Goal: Information Seeking & Learning: Find specific fact

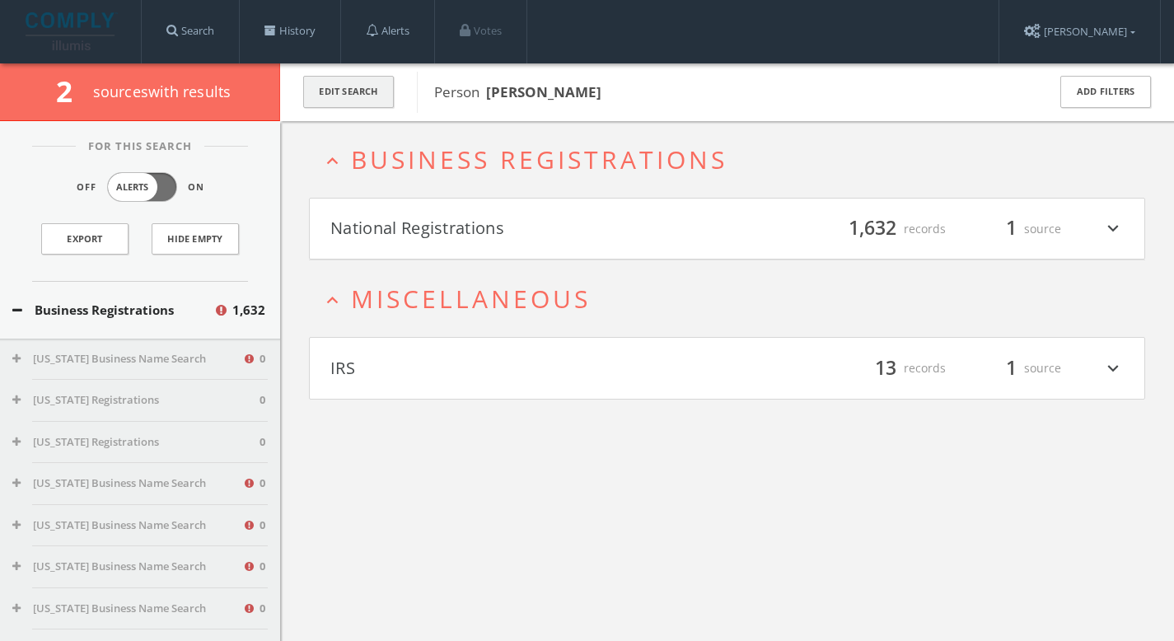
click at [363, 85] on button "Edit Search" at bounding box center [348, 92] width 91 height 32
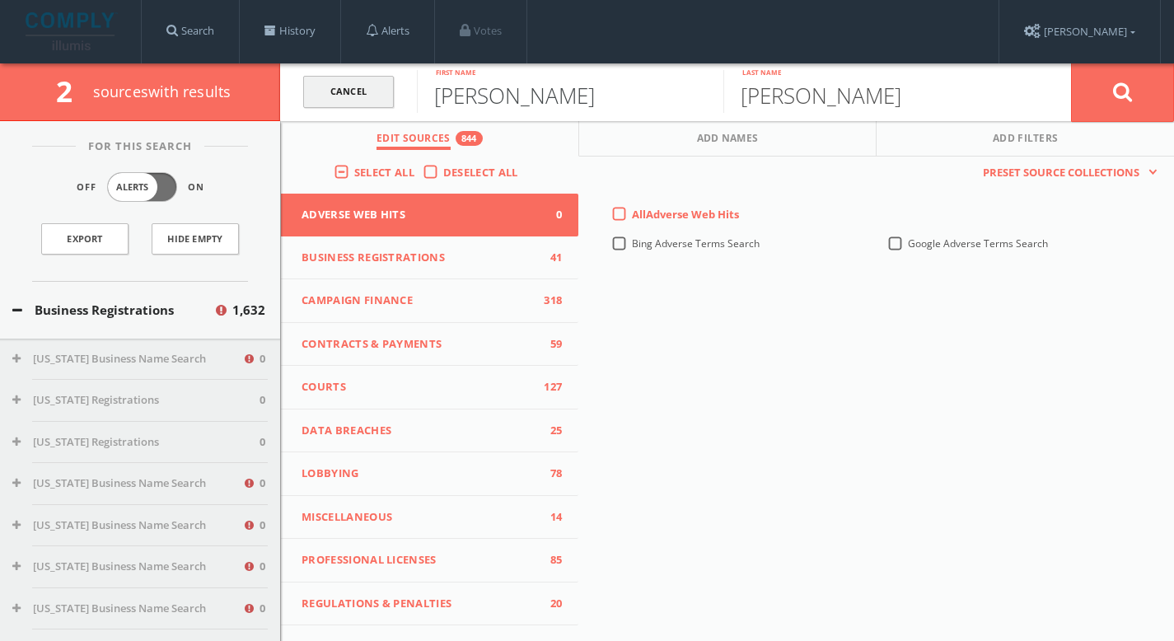
drag, startPoint x: 504, startPoint y: 102, endPoint x: 355, endPoint y: 102, distance: 149.1
click at [356, 102] on form "Cancel [PERSON_NAME] First name [PERSON_NAME] Last name Cancel" at bounding box center [727, 92] width 894 height 58
paste input "[PERSON_NAME]"
type input "[PERSON_NAME]"
drag, startPoint x: 749, startPoint y: 87, endPoint x: 701, endPoint y: 86, distance: 47.8
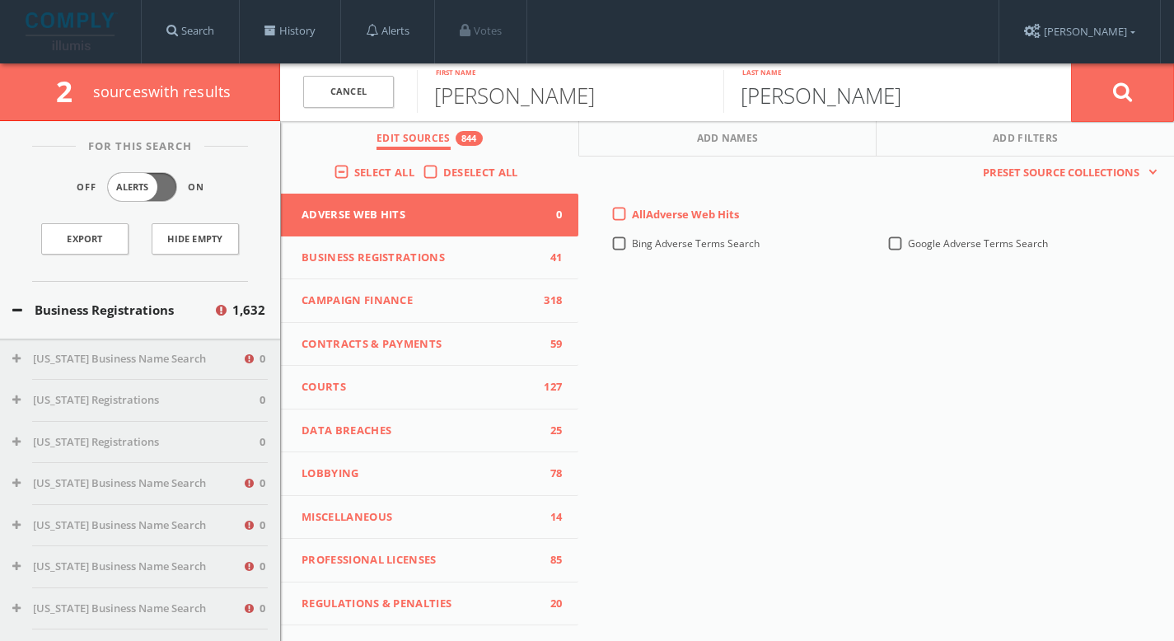
click at [737, 87] on input "[PERSON_NAME]" at bounding box center [876, 91] width 306 height 43
paste input "[PERSON_NAME]"
click at [915, 88] on input "[PERSON_NAME]" at bounding box center [876, 91] width 306 height 43
drag, startPoint x: 814, startPoint y: 97, endPoint x: 587, endPoint y: 99, distance: 227.4
click at [587, 99] on form "Cancel [PERSON_NAME] First name [PERSON_NAME] Last name Cancel" at bounding box center [727, 92] width 894 height 58
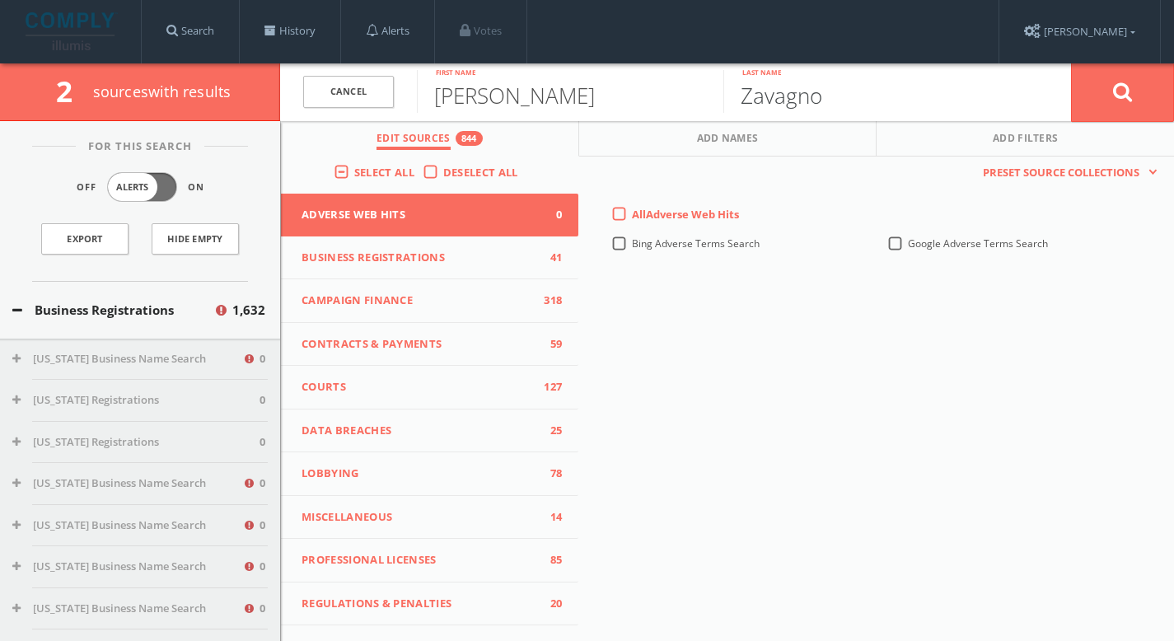
type input "Zavagno"
drag, startPoint x: 623, startPoint y: 101, endPoint x: 506, endPoint y: 100, distance: 117.0
click at [506, 100] on input "[PERSON_NAME]" at bounding box center [570, 91] width 306 height 43
type input "[PERSON_NAME]"
click at [1108, 106] on button at bounding box center [1122, 92] width 103 height 59
